Goal: Task Accomplishment & Management: Manage account settings

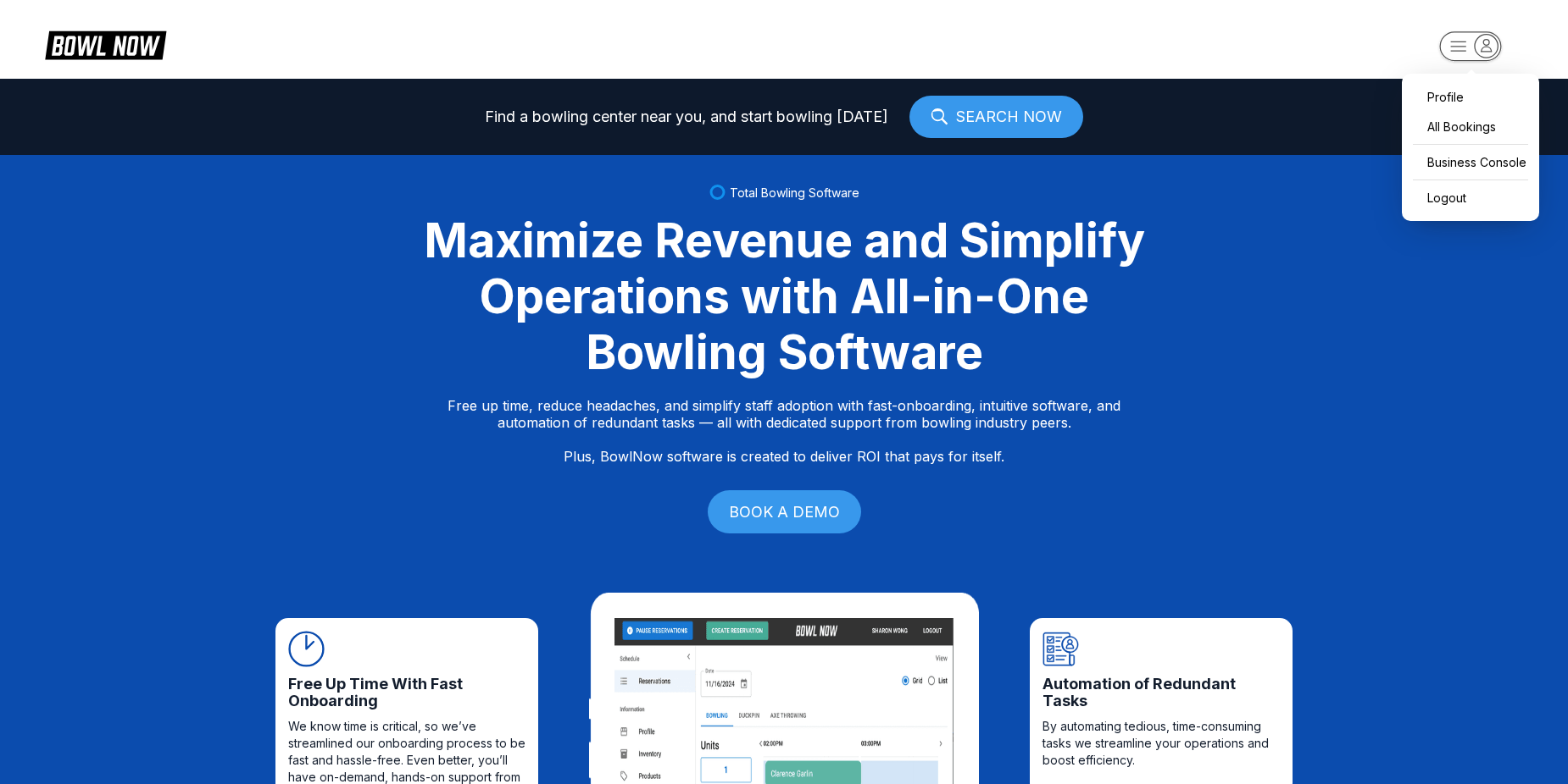
click at [1451, 43] on rect "button" at bounding box center [1470, 46] width 62 height 29
click at [1474, 160] on div "Business Console" at bounding box center [1469, 162] width 120 height 29
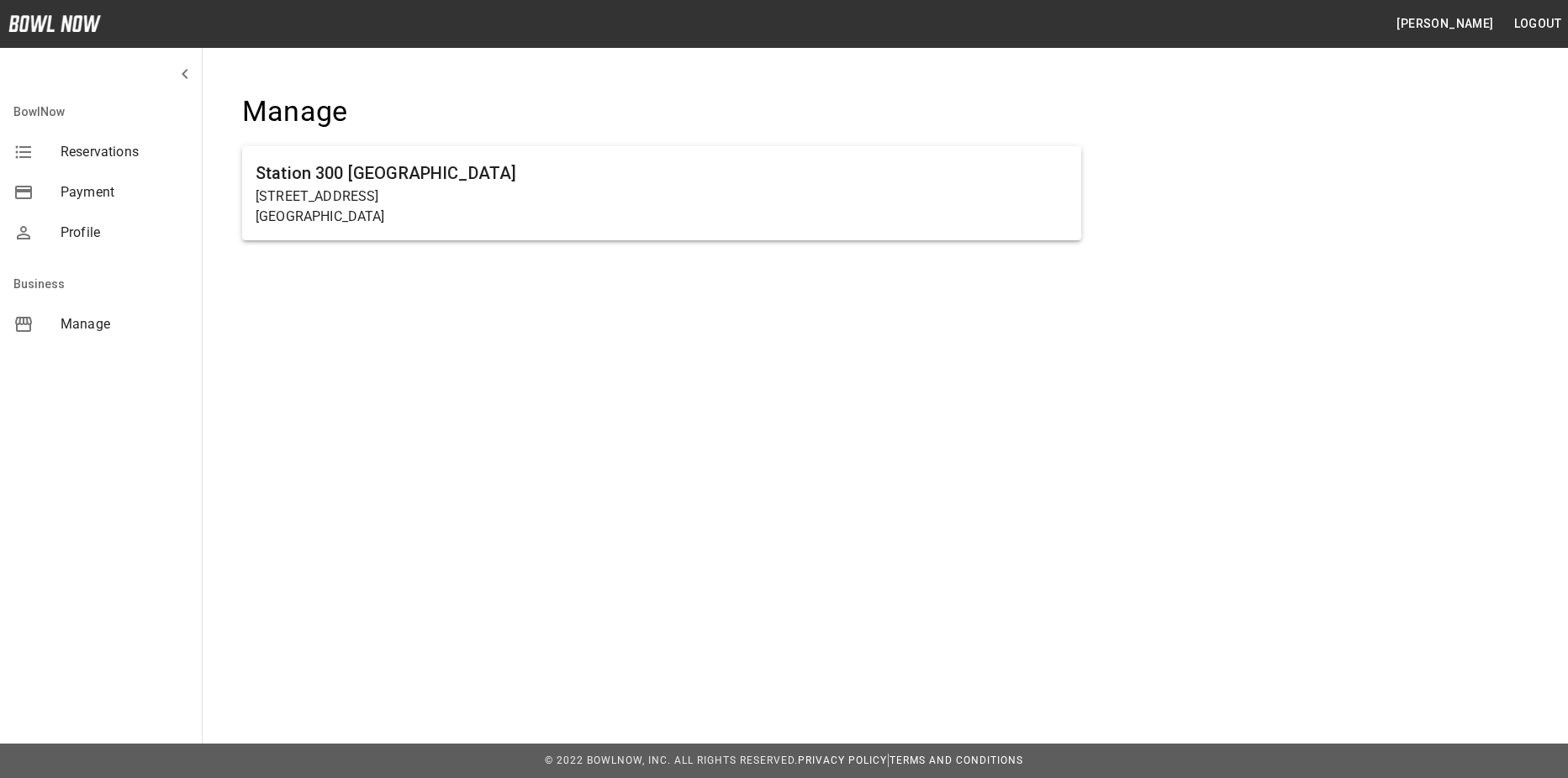
click at [1403, 196] on div "Manage Station 300 Gainesville 2317 Browns Bridge Rd Gainesville, GA 30504" at bounding box center [885, 178] width 1366 height 247
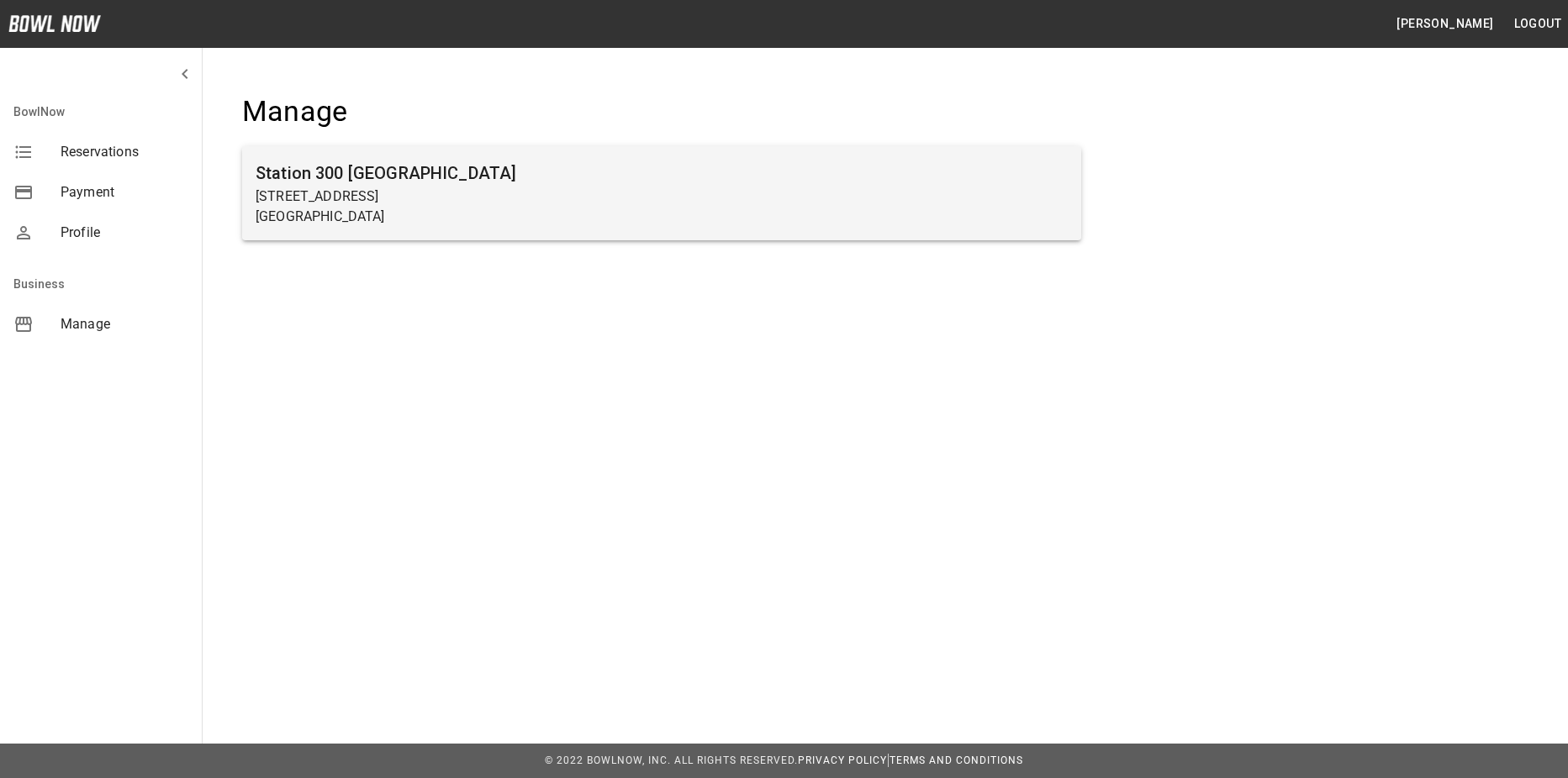
click at [984, 222] on p "Gainesville, GA 30504" at bounding box center [662, 217] width 813 height 21
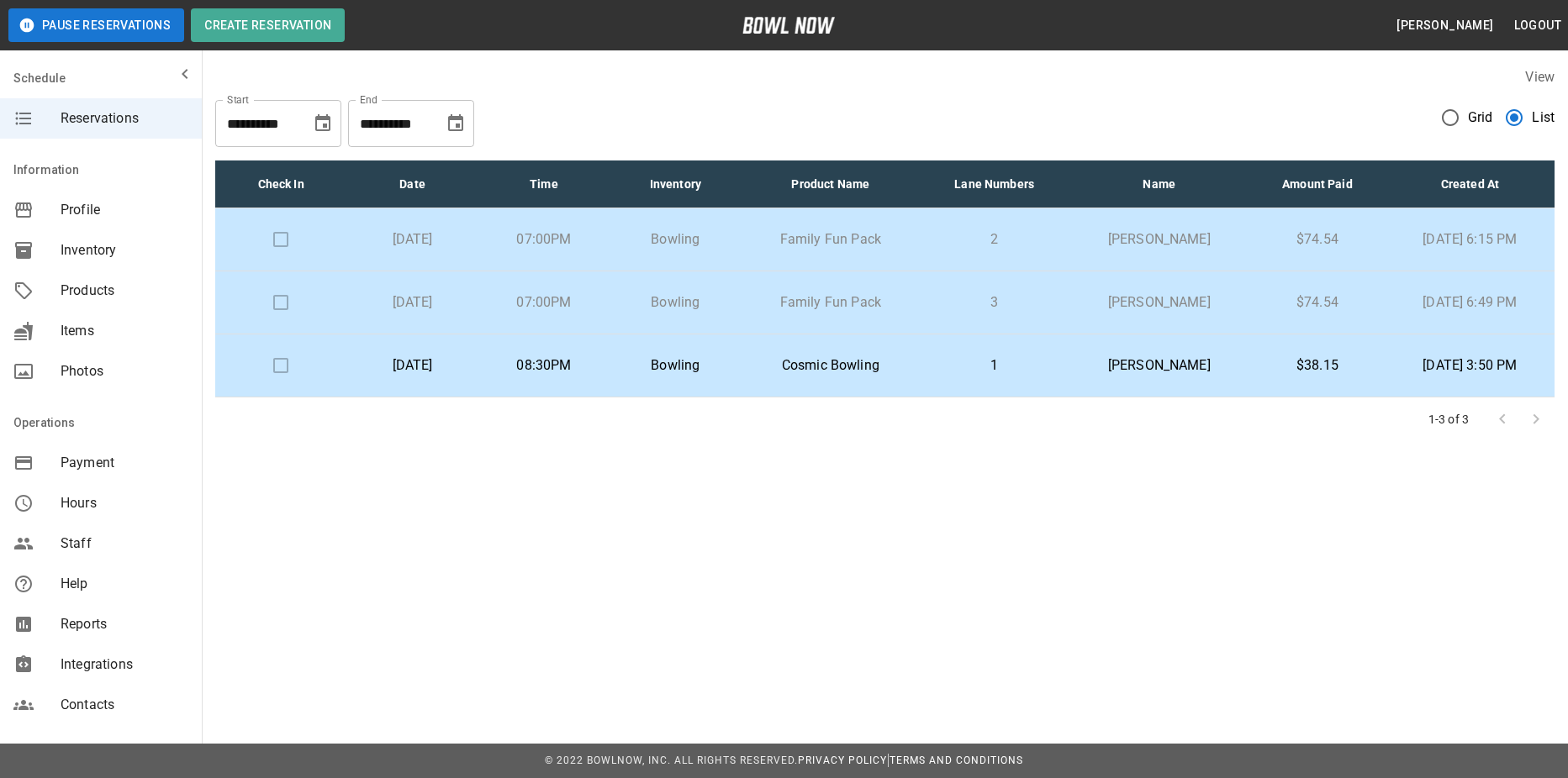
click at [298, 247] on td at bounding box center [281, 239] width 131 height 63
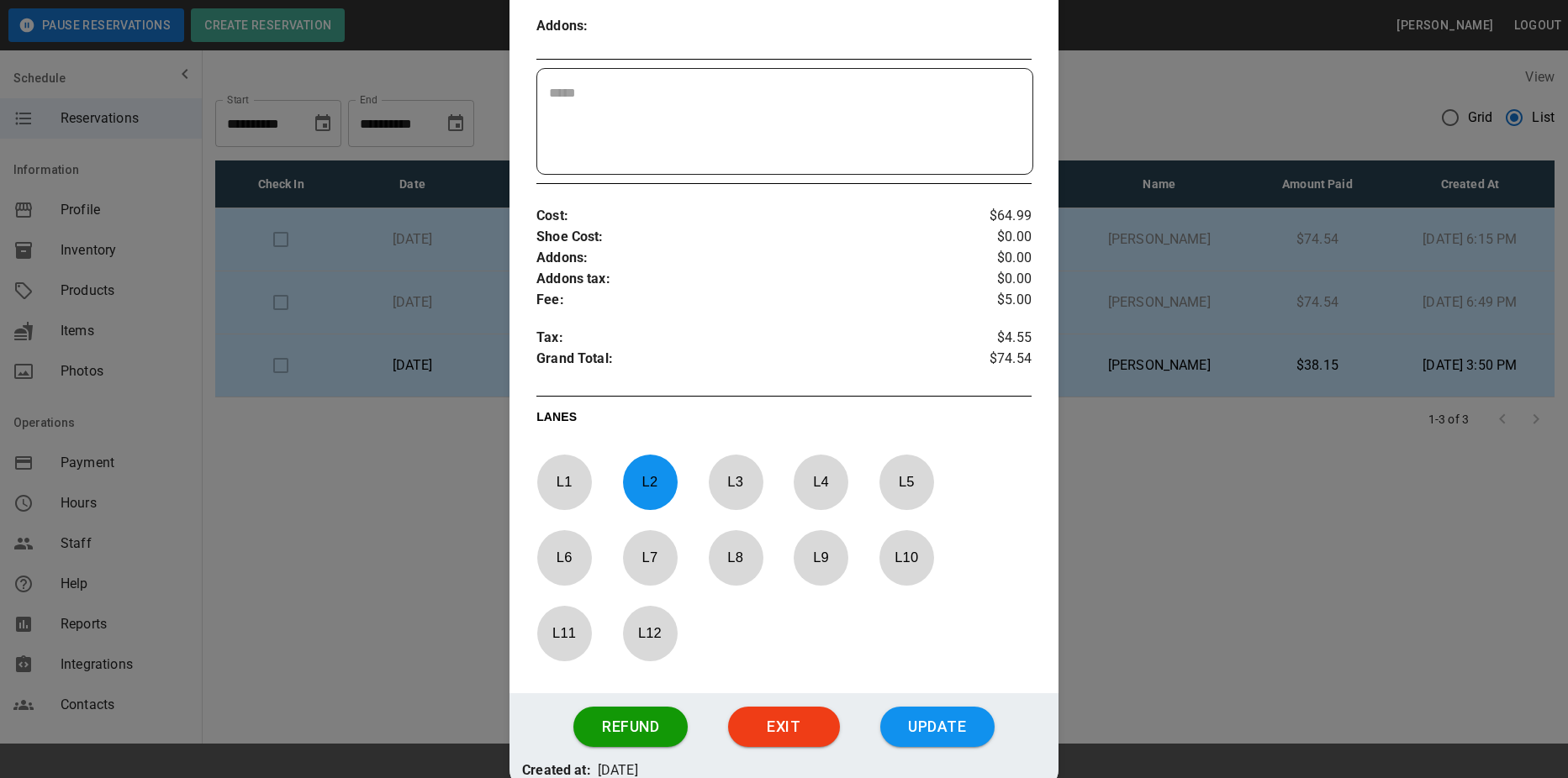
scroll to position [573, 0]
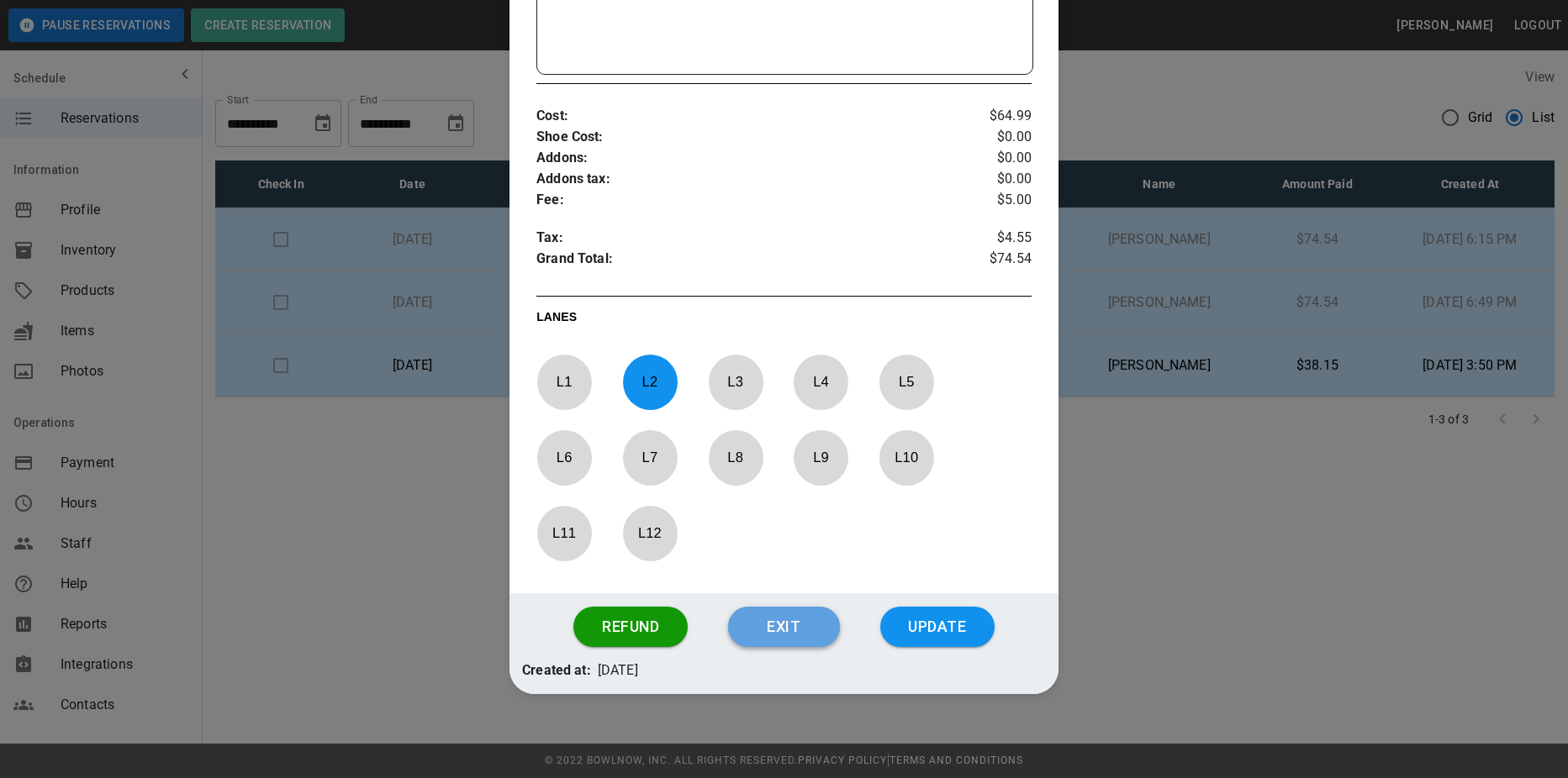
click at [794, 618] on button "Exit" at bounding box center [784, 626] width 112 height 40
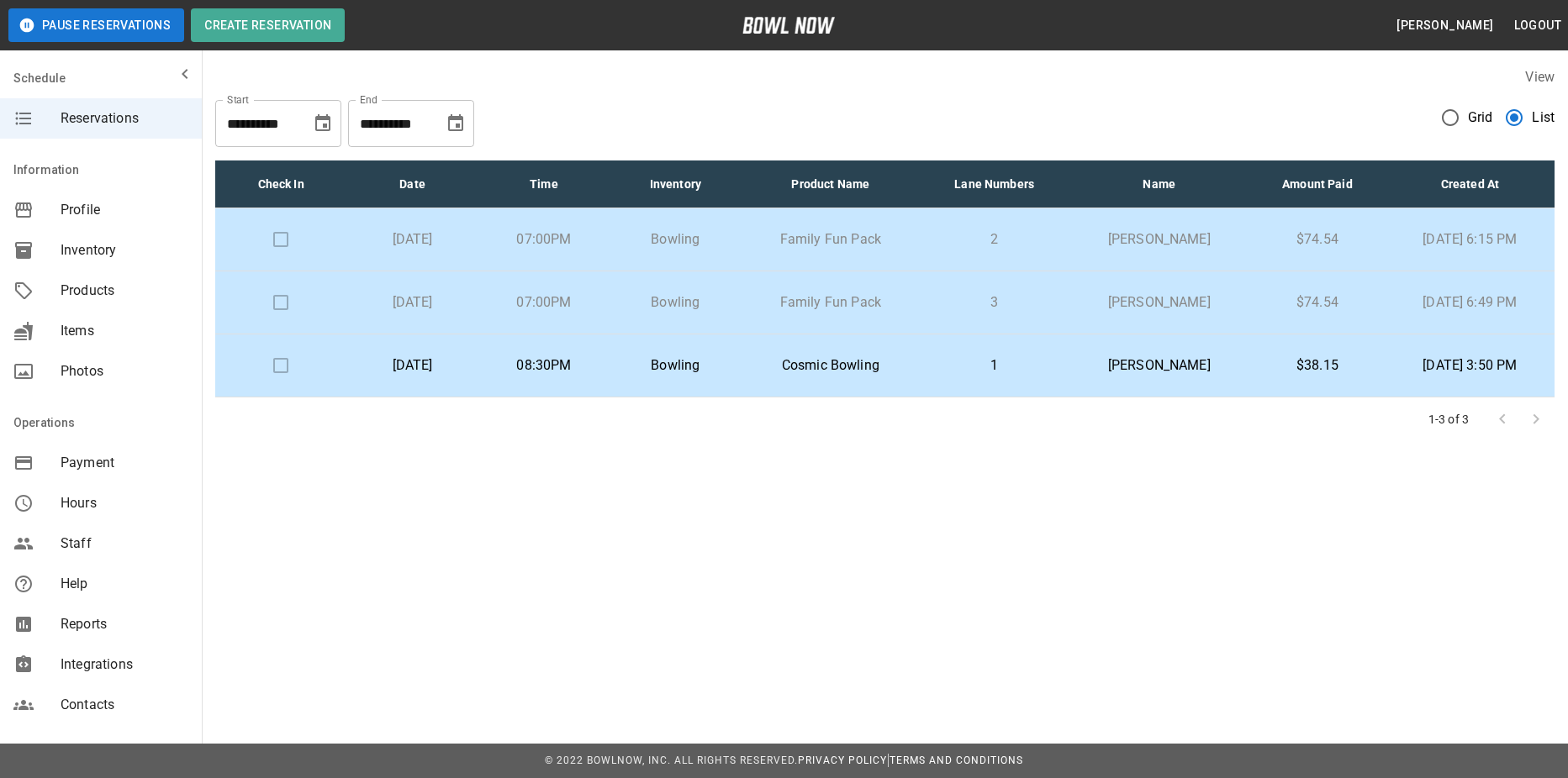
click at [542, 302] on p "07:00PM" at bounding box center [543, 303] width 104 height 21
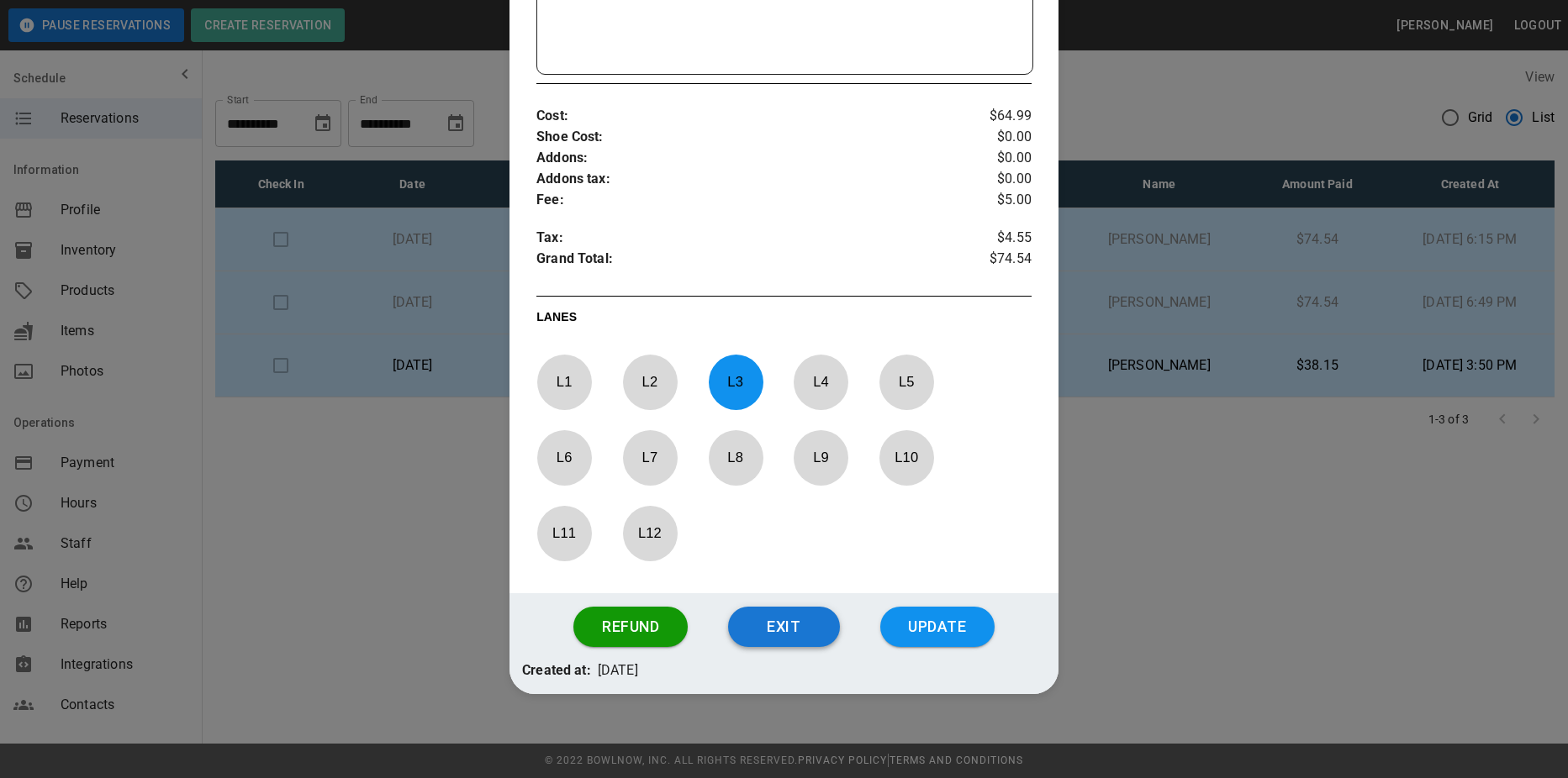
scroll to position [574, 0]
click at [808, 636] on button "Exit" at bounding box center [784, 626] width 112 height 40
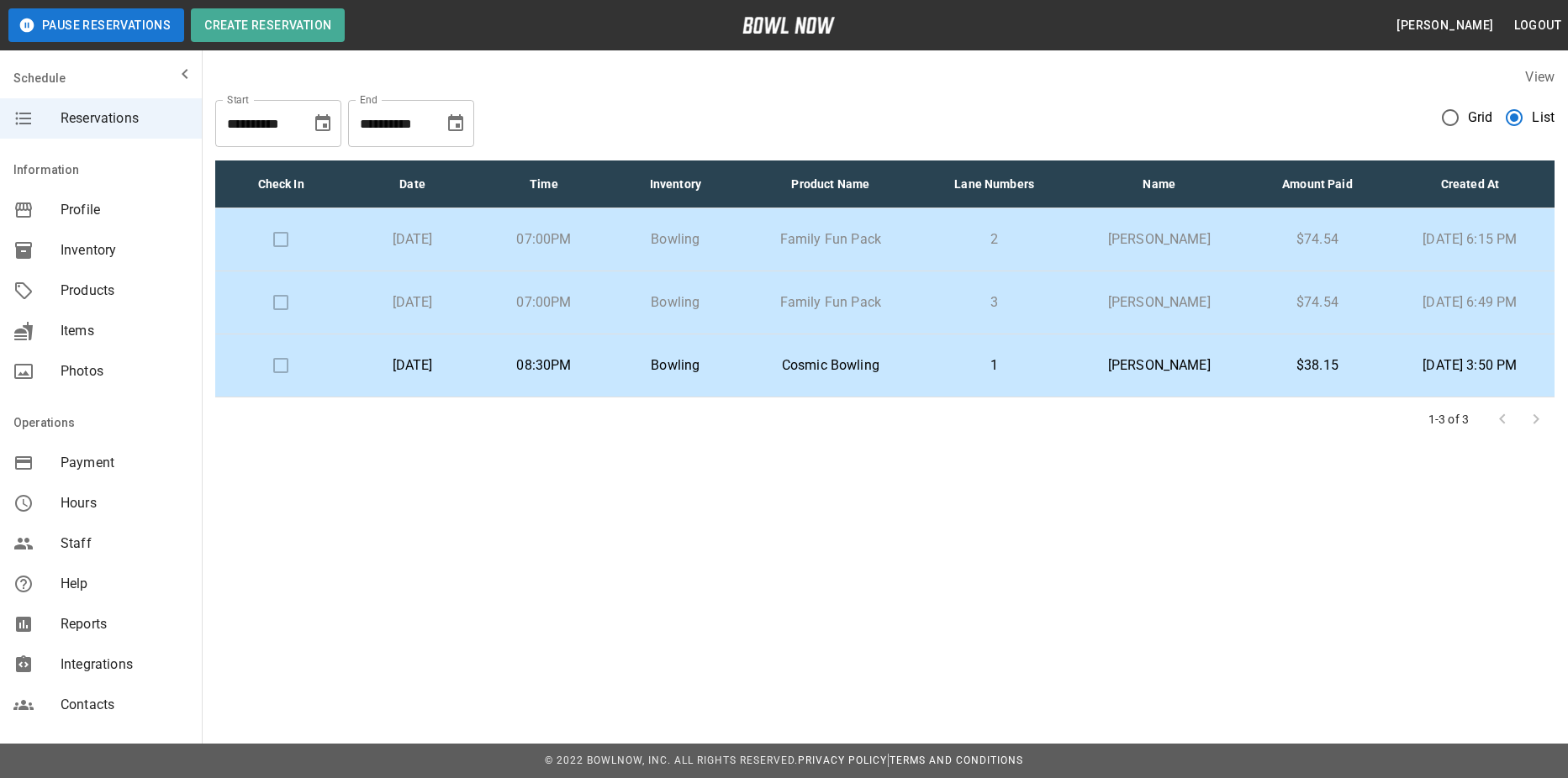
click at [1473, 118] on span "Grid" at bounding box center [1480, 118] width 25 height 21
click at [966, 365] on p "1" at bounding box center [995, 365] width 122 height 21
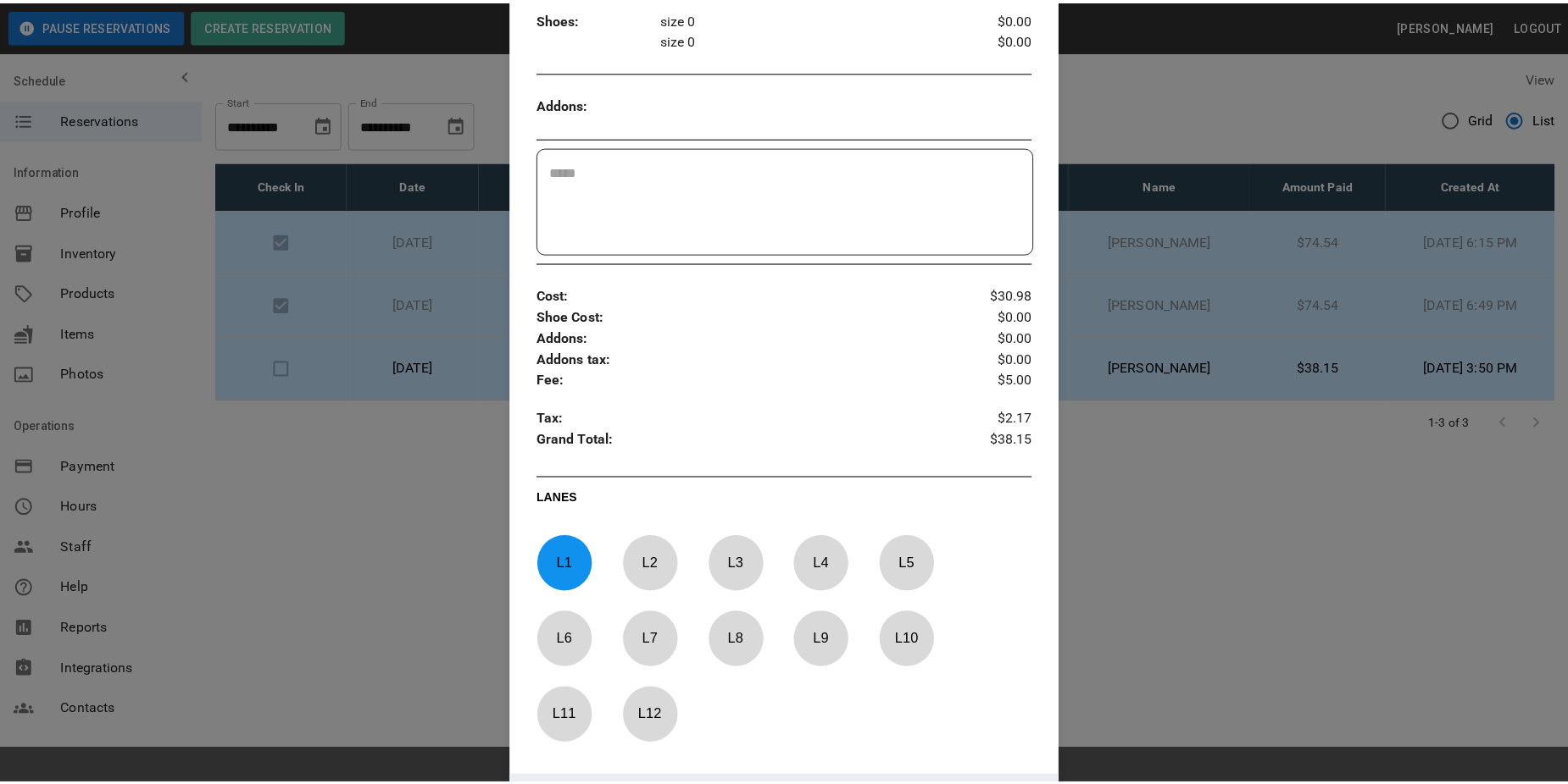
scroll to position [597, 0]
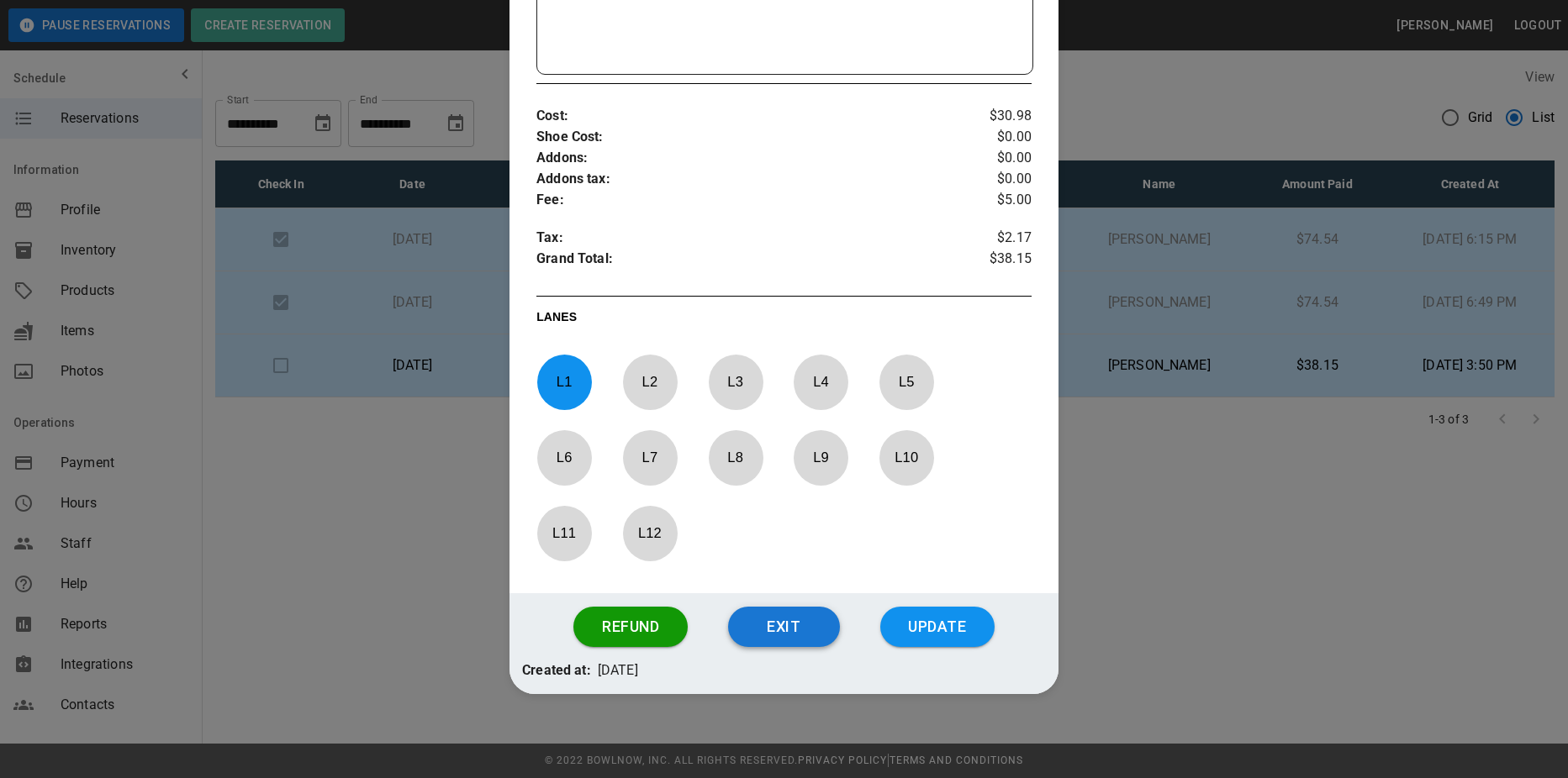
click at [790, 608] on button "Exit" at bounding box center [784, 626] width 112 height 40
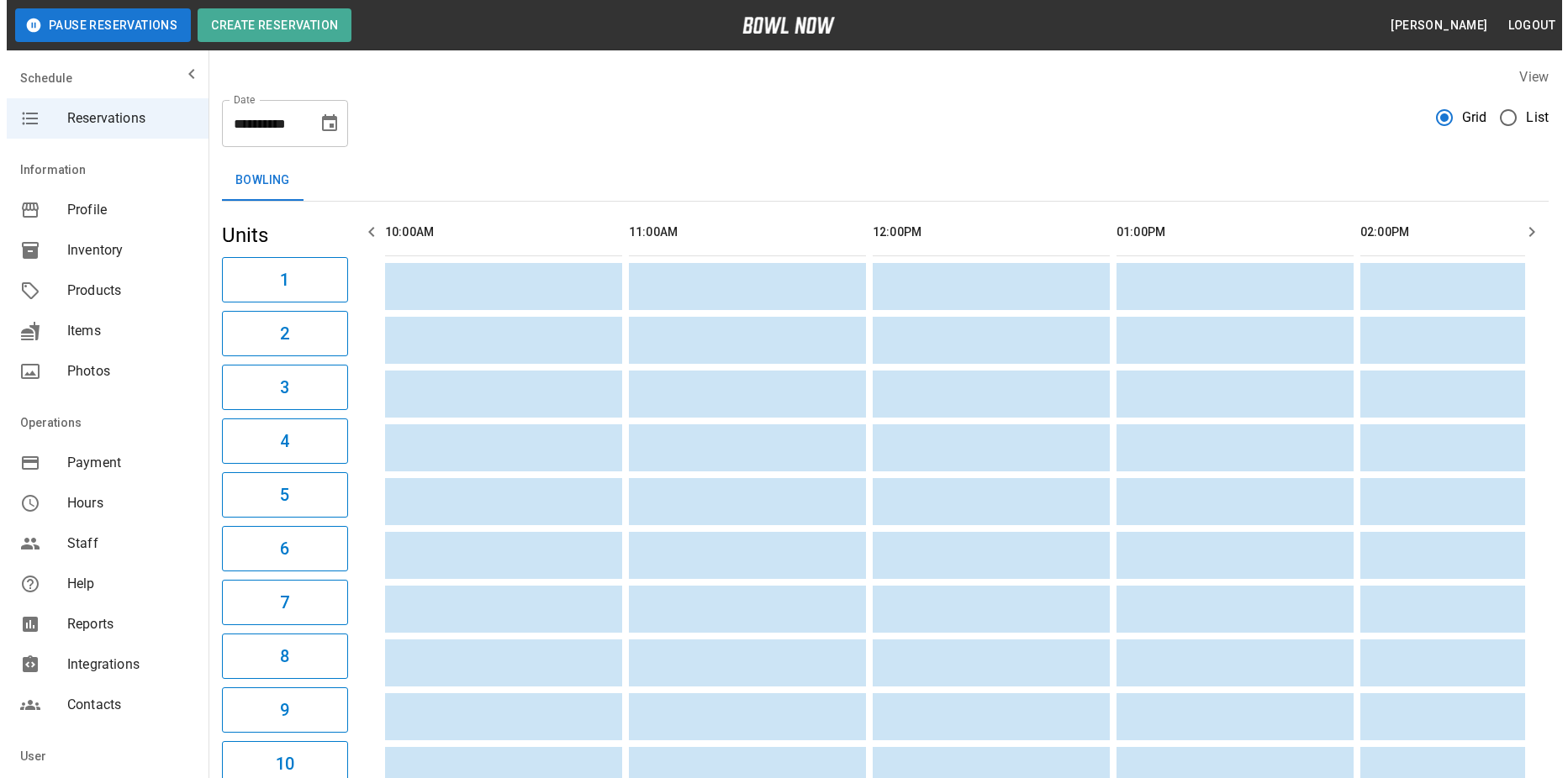
scroll to position [0, 2298]
